Goal: Navigation & Orientation: Find specific page/section

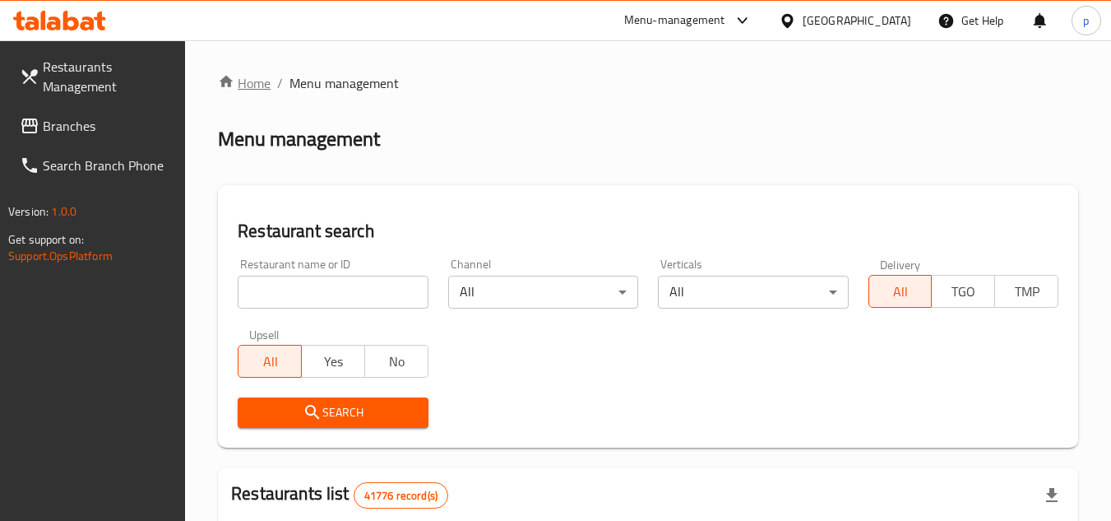
click at [238, 93] on link "Home" at bounding box center [244, 83] width 53 height 20
